Goal: Information Seeking & Learning: Learn about a topic

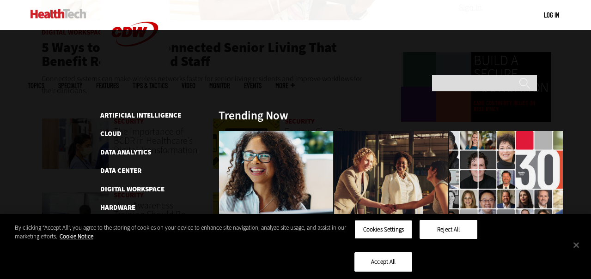
scroll to position [720, 0]
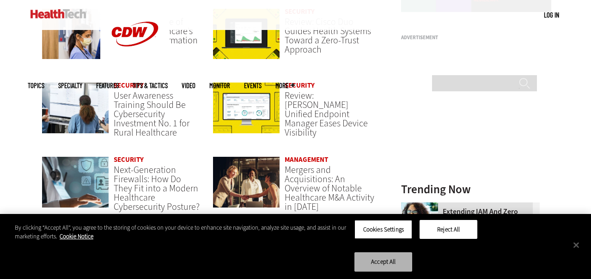
click at [412, 264] on button "Accept All" at bounding box center [383, 262] width 58 height 19
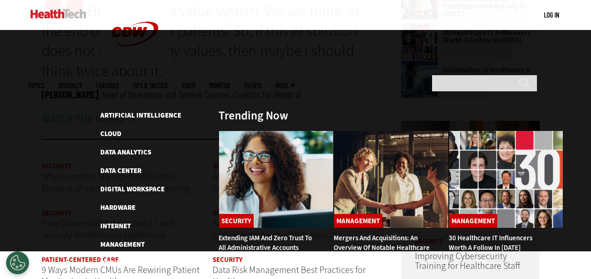
scroll to position [998, 0]
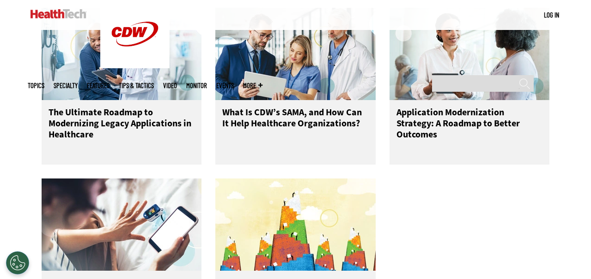
scroll to position [610, 0]
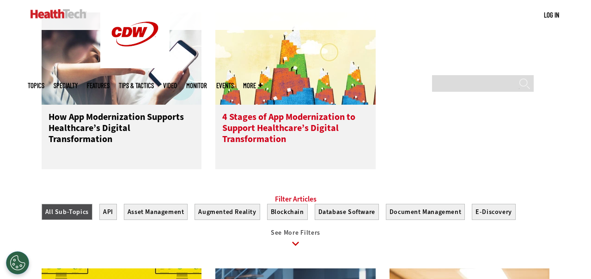
click at [309, 134] on h3 "4 Stages of App Modernization to Support Healthcare’s Digital Transformation" at bounding box center [295, 130] width 146 height 37
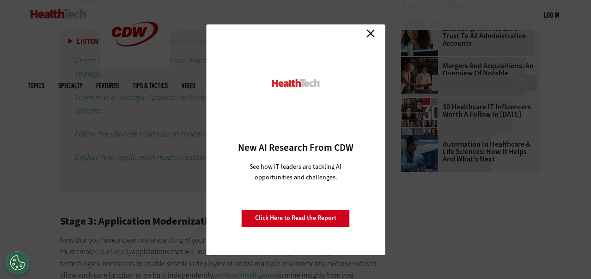
scroll to position [1050, 0]
click at [368, 31] on link "Close" at bounding box center [370, 34] width 14 height 14
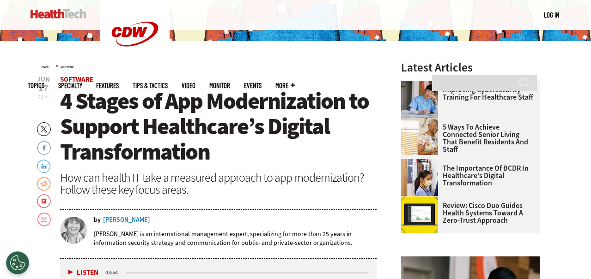
scroll to position [219, 0]
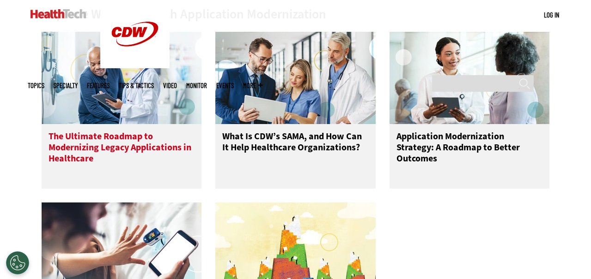
scroll to position [388, 0]
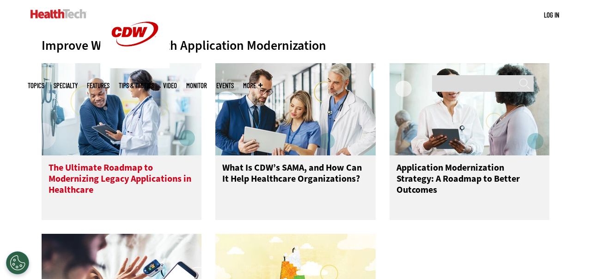
click at [127, 175] on h3 "The Ultimate Roadmap to Modernizing Legacy Applications in Healthcare" at bounding box center [121, 181] width 146 height 37
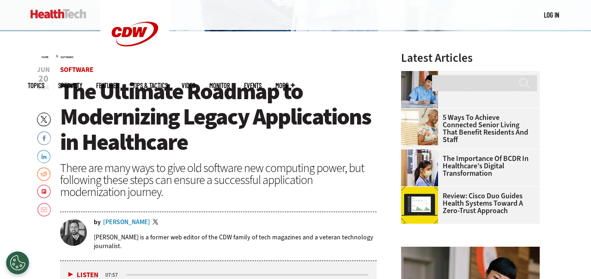
scroll to position [222, 0]
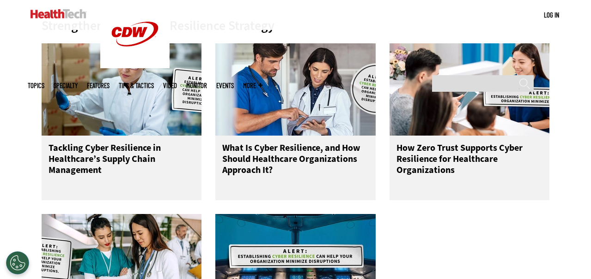
scroll to position [388, 0]
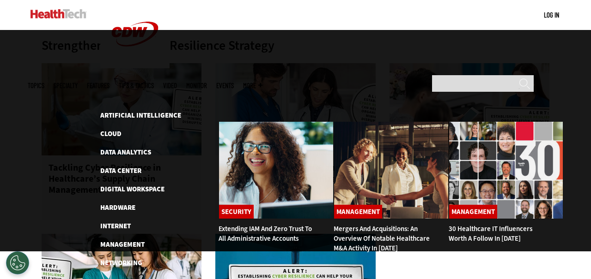
click at [55, 18] on img at bounding box center [58, 13] width 56 height 9
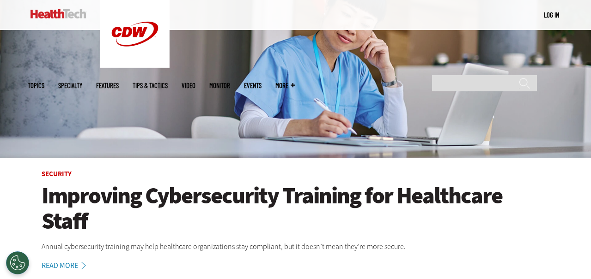
scroll to position [109, 0]
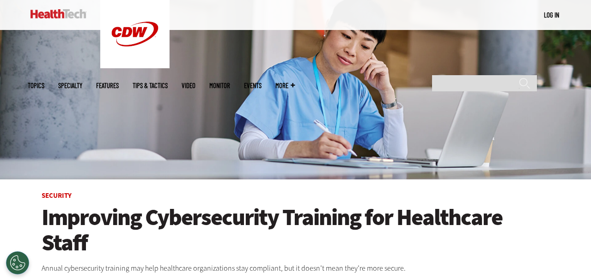
click at [203, 222] on h1 "Improving Cybersecurity Training for Healthcare Staff" at bounding box center [296, 230] width 508 height 51
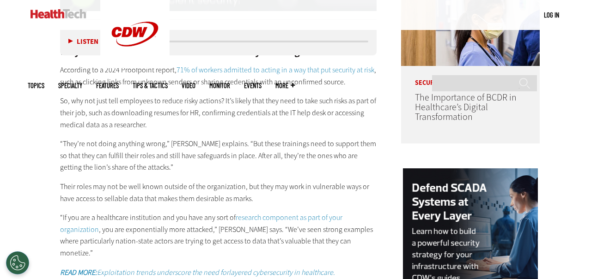
scroll to position [720, 0]
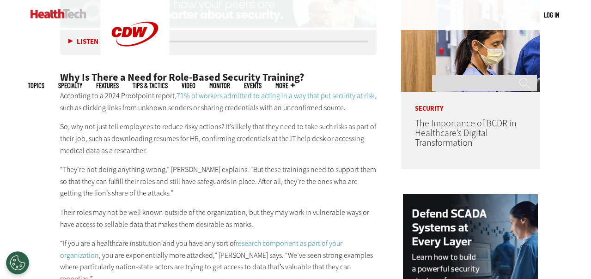
click at [54, 5] on link at bounding box center [58, 14] width 56 height 28
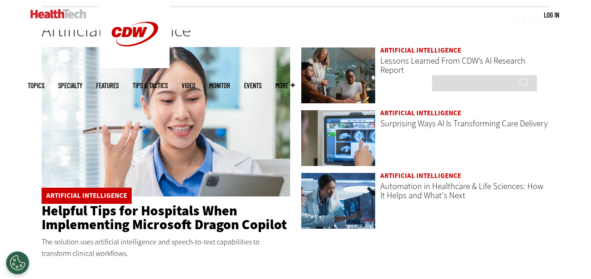
scroll to position [1385, 0]
